Goal: Navigation & Orientation: Find specific page/section

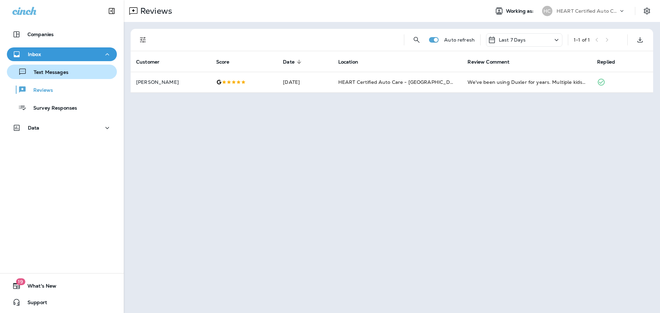
click at [51, 75] on p "Text Messages" at bounding box center [48, 72] width 42 height 7
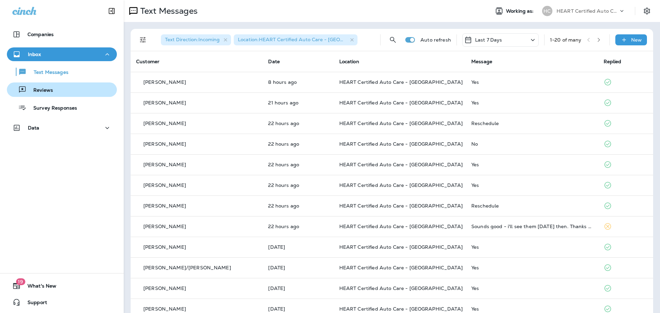
click at [55, 91] on div "Reviews" at bounding box center [62, 90] width 104 height 10
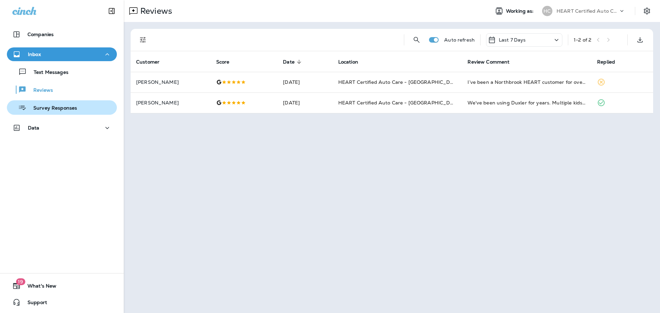
click at [75, 103] on div "Survey Responses" at bounding box center [43, 107] width 67 height 10
